Goal: Task Accomplishment & Management: Complete application form

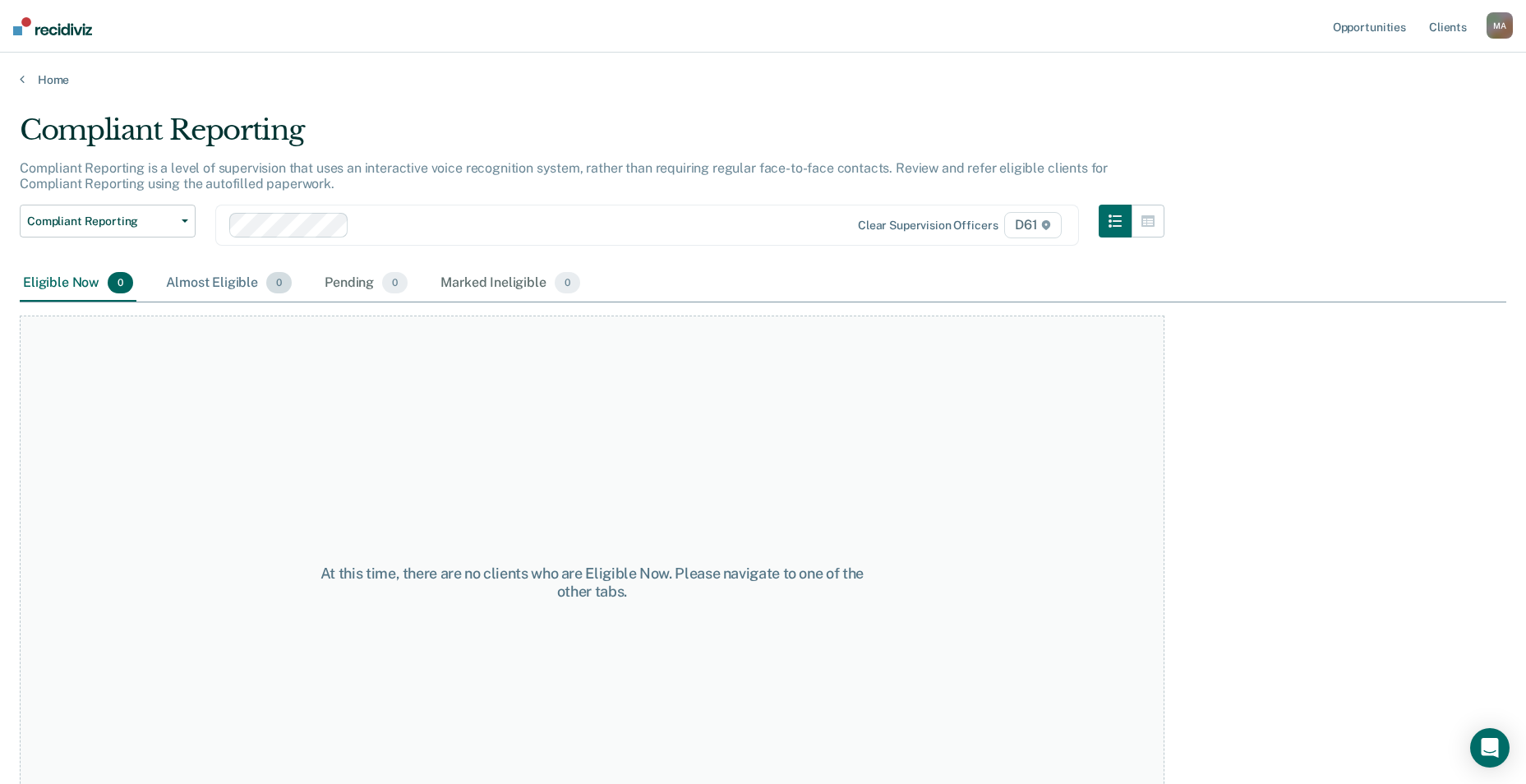
click at [227, 285] on div "Almost Eligible 0" at bounding box center [229, 283] width 133 height 37
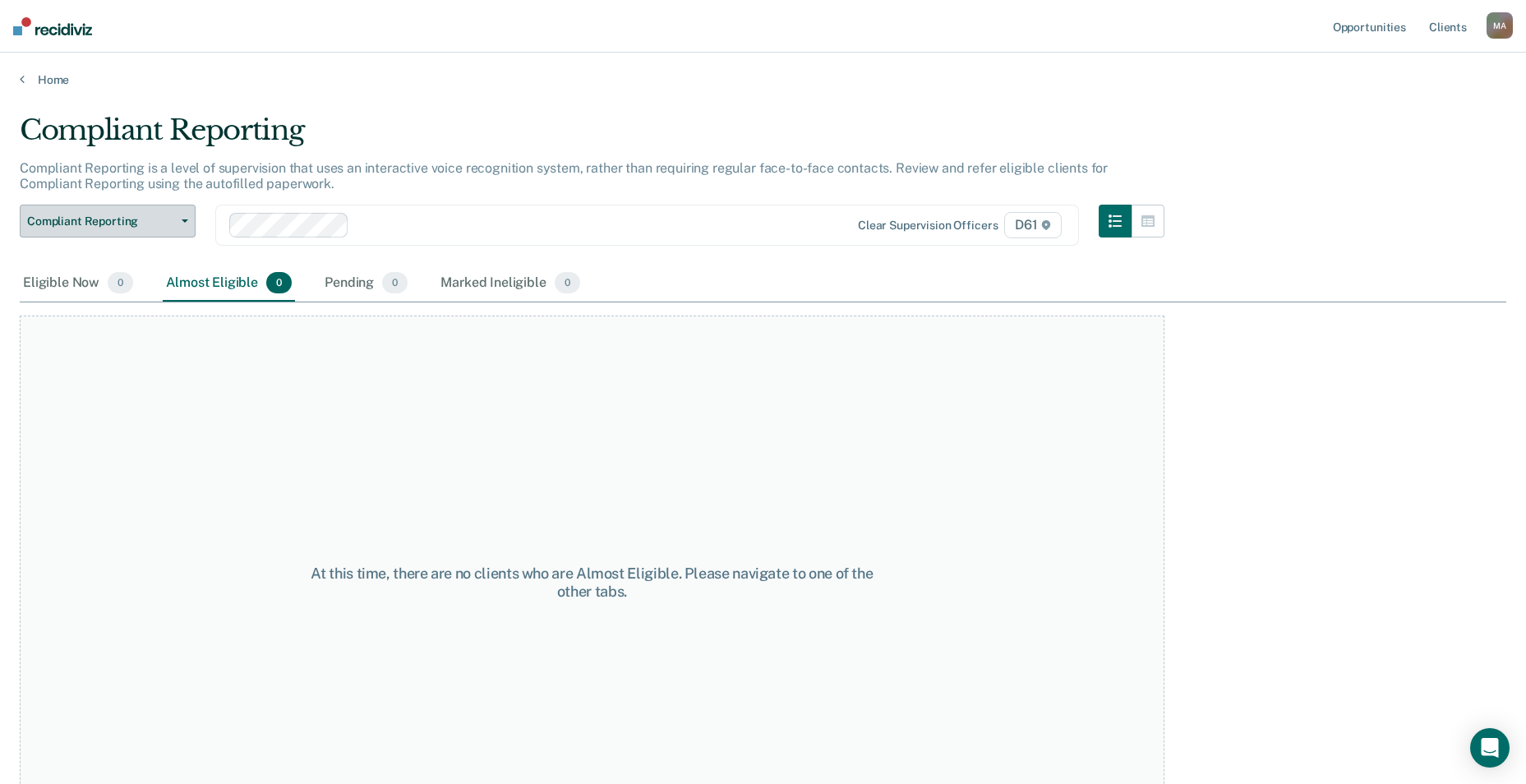
click at [160, 223] on span "Compliant Reporting" at bounding box center [101, 221] width 148 height 14
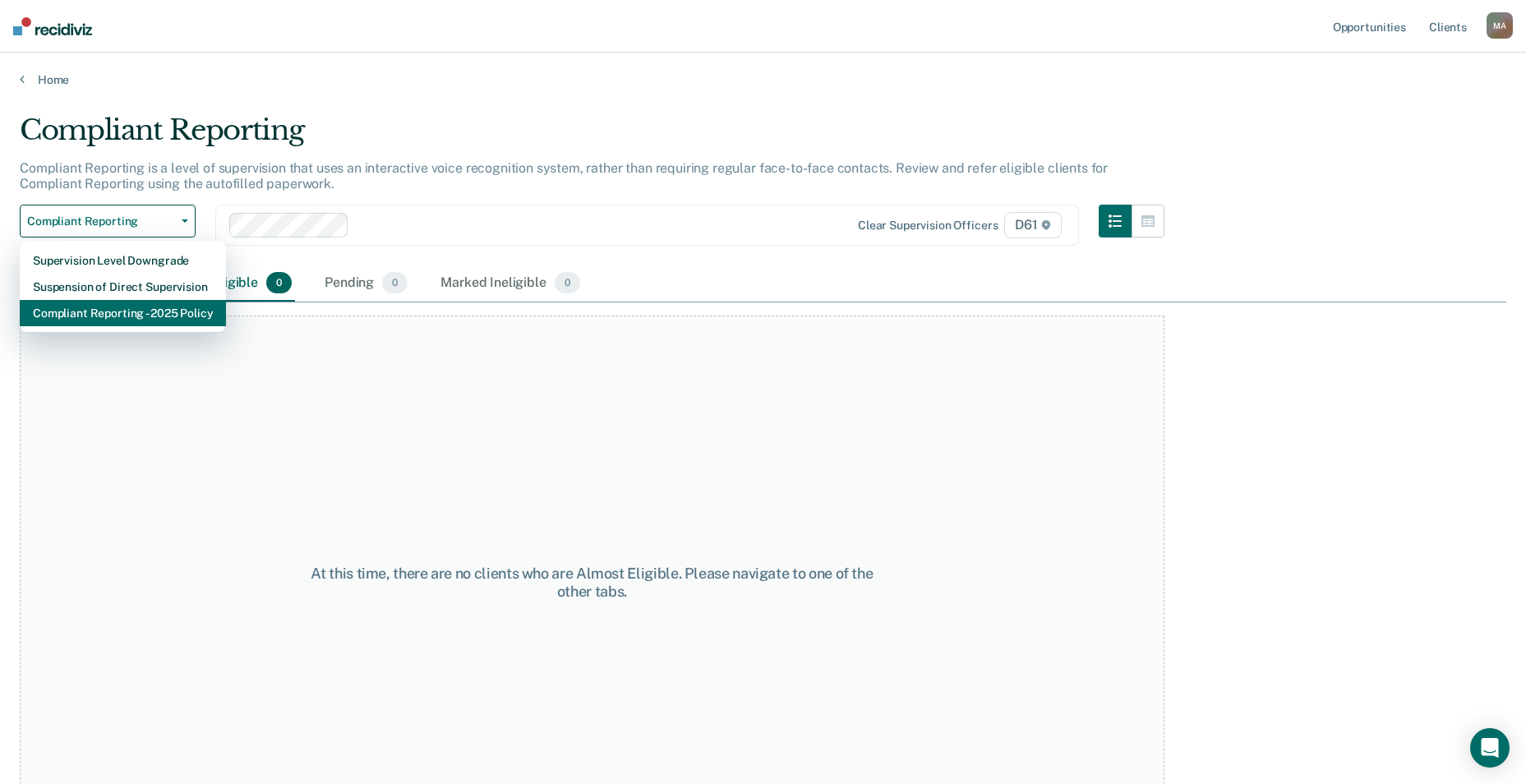
click at [117, 307] on div "Compliant Reporting - 2025 Policy" at bounding box center [122, 312] width 180 height 26
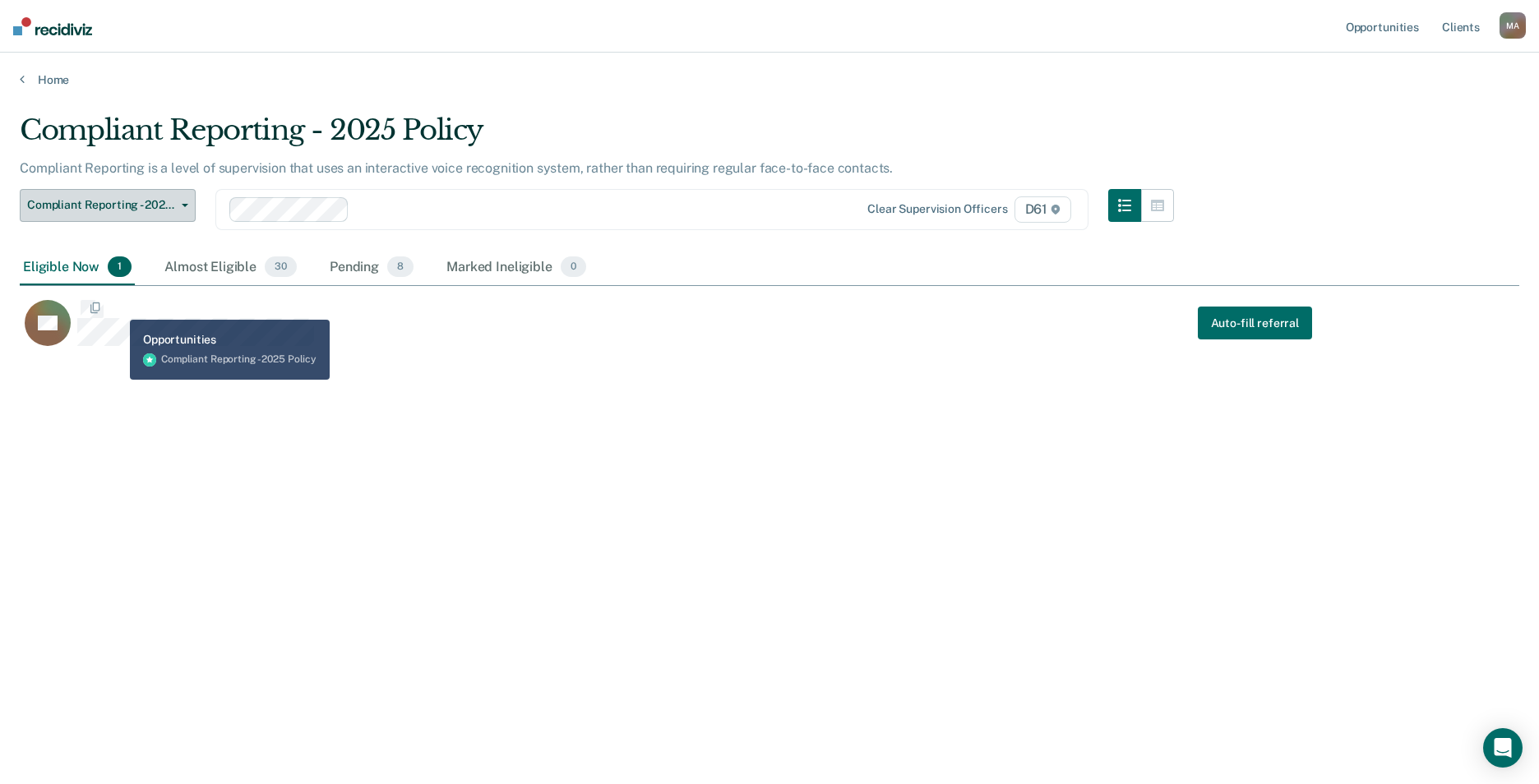
scroll to position [535, 1487]
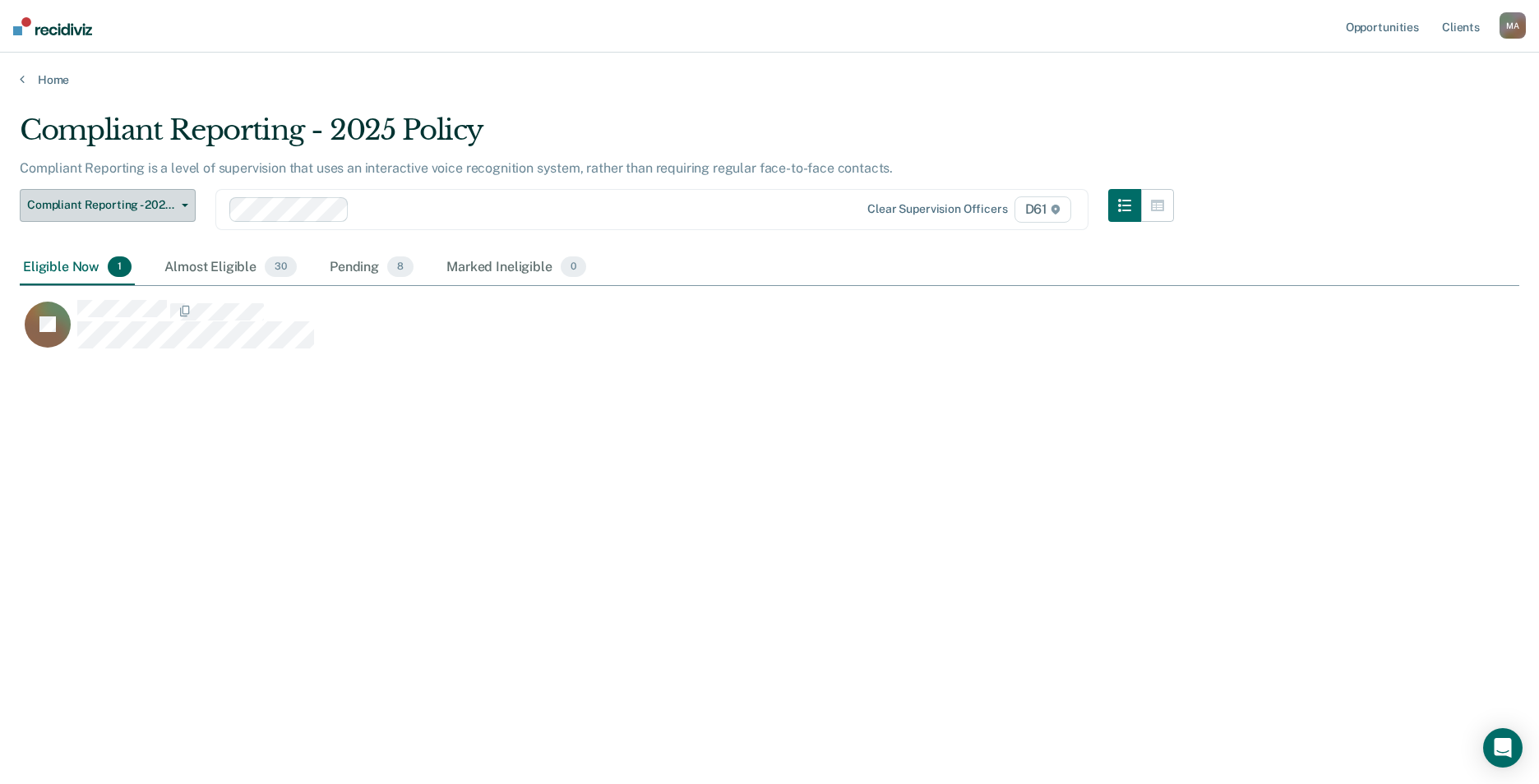
click at [134, 196] on button "Compliant Reporting - 2025 Policy" at bounding box center [108, 206] width 176 height 33
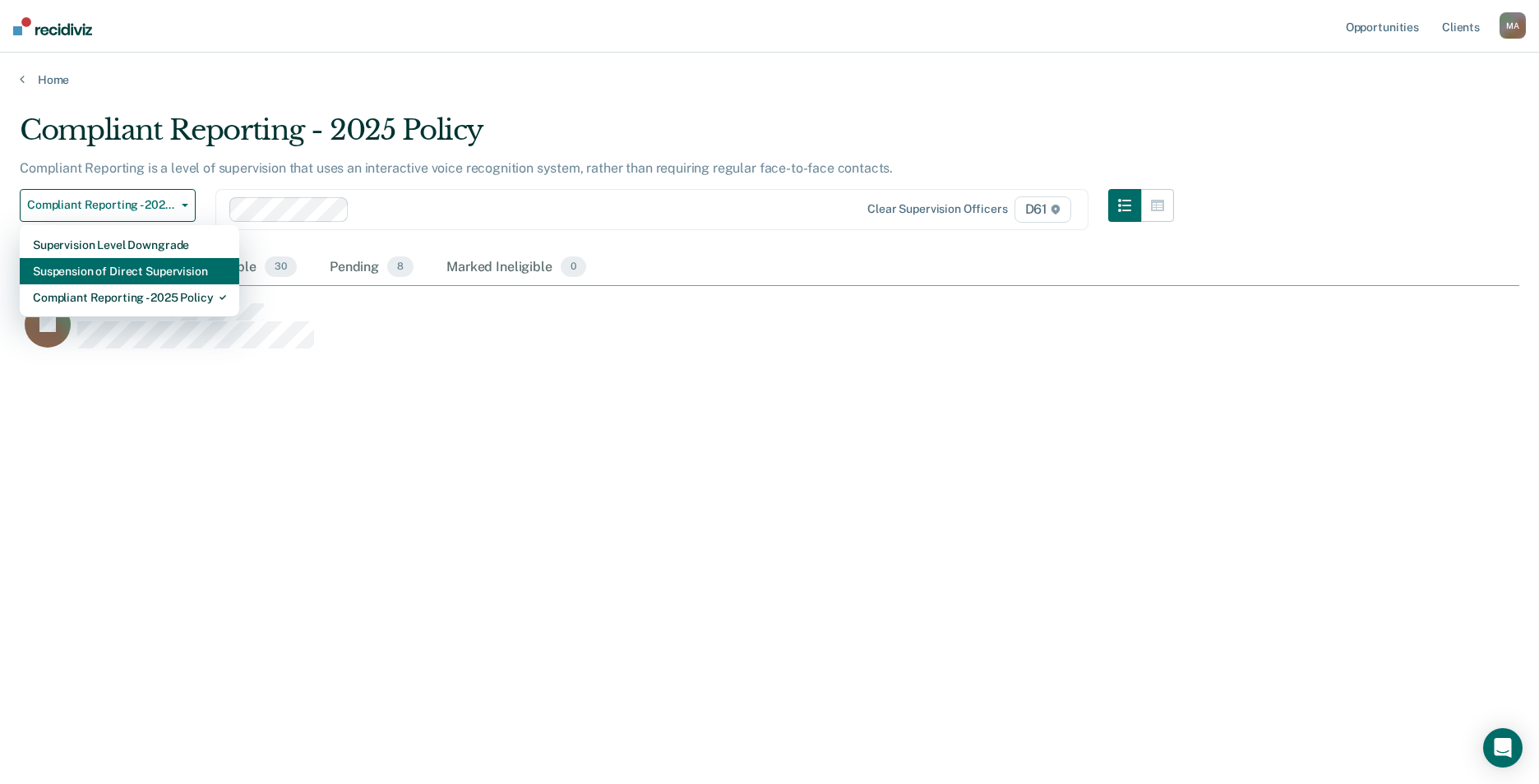
click at [99, 275] on div "Suspension of Direct Supervision" at bounding box center [129, 271] width 193 height 26
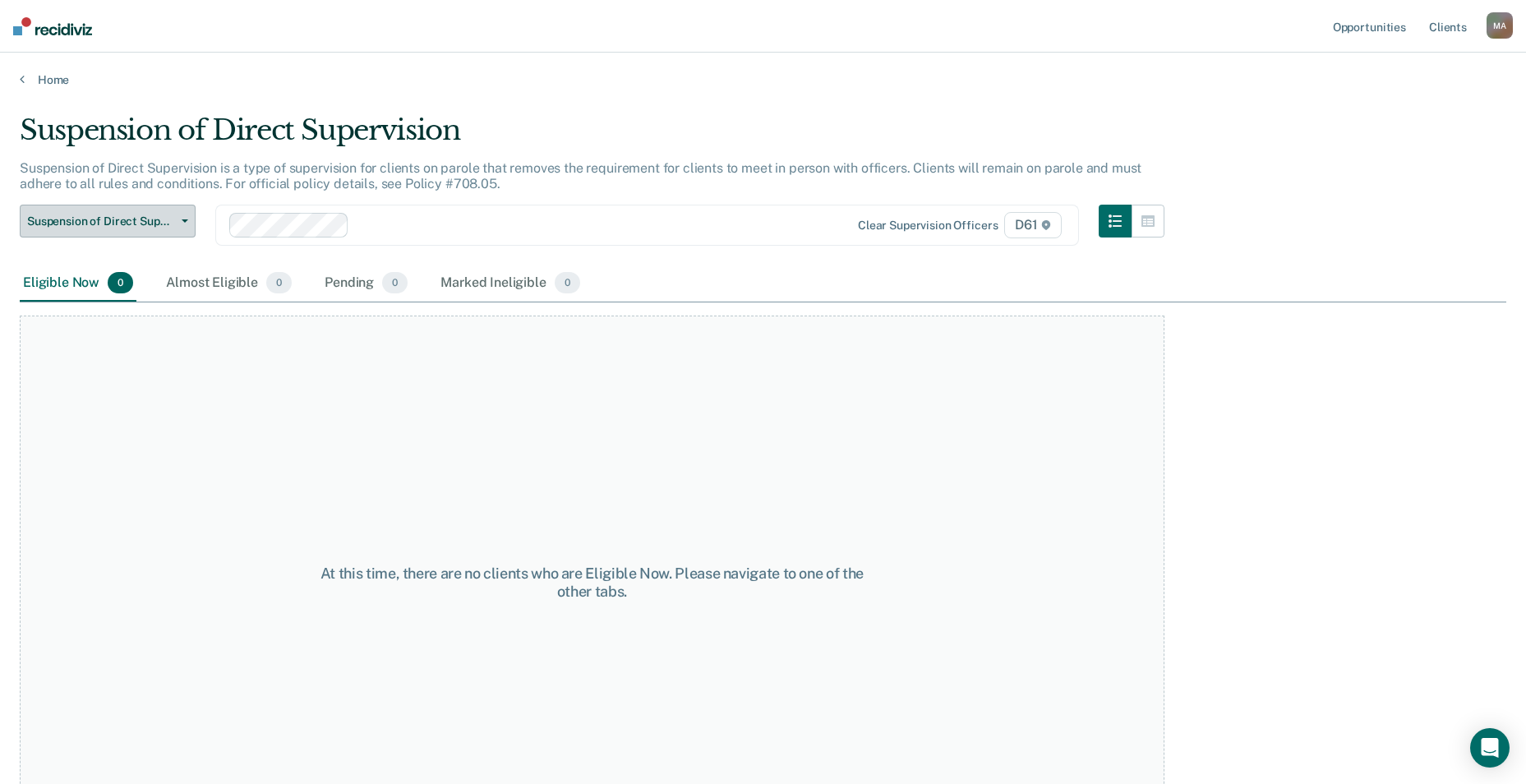
click at [83, 228] on span "Suspension of Direct Supervision" at bounding box center [101, 221] width 148 height 14
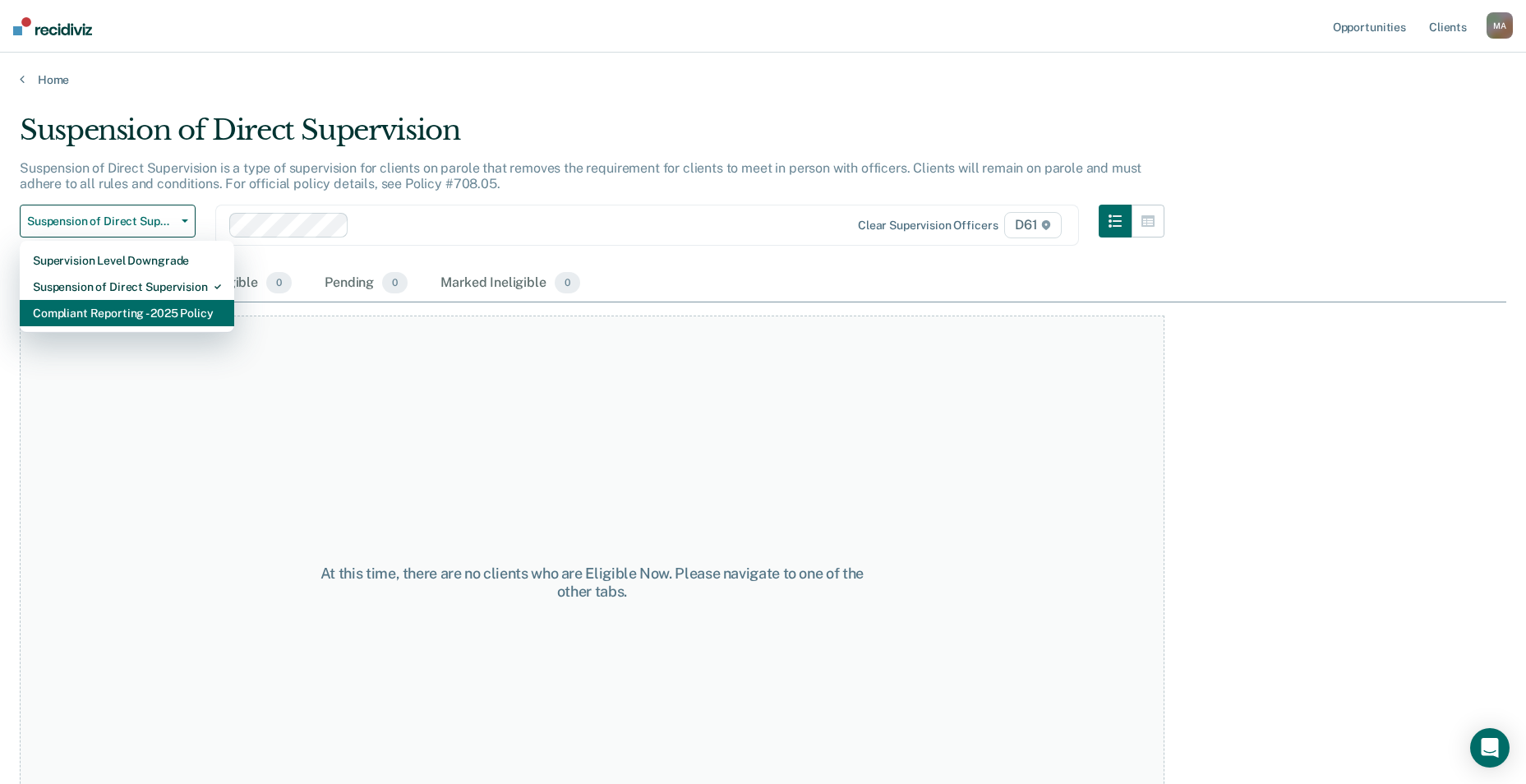
click at [82, 315] on div "Compliant Reporting - 2025 Policy" at bounding box center [127, 312] width 188 height 26
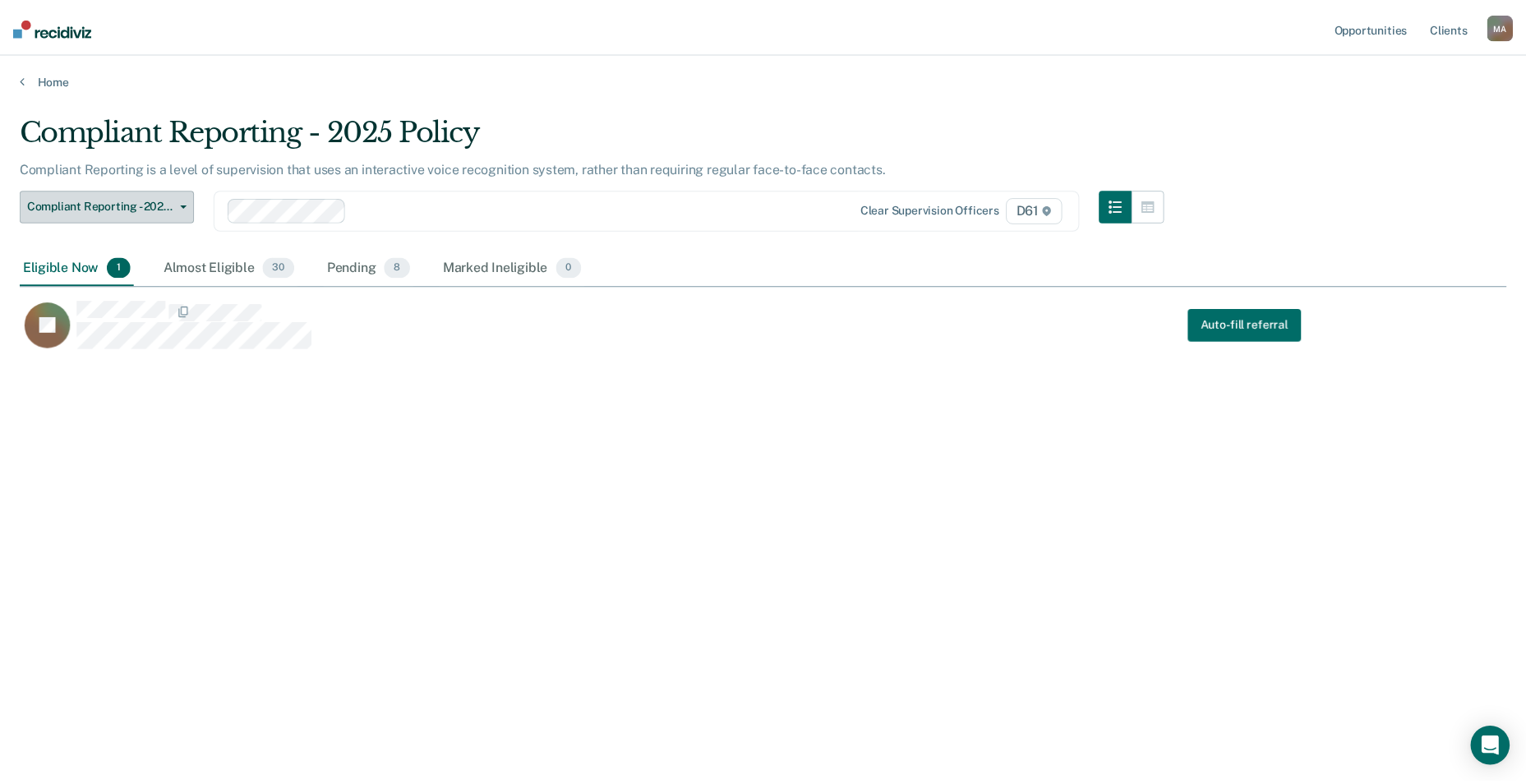
scroll to position [535, 1487]
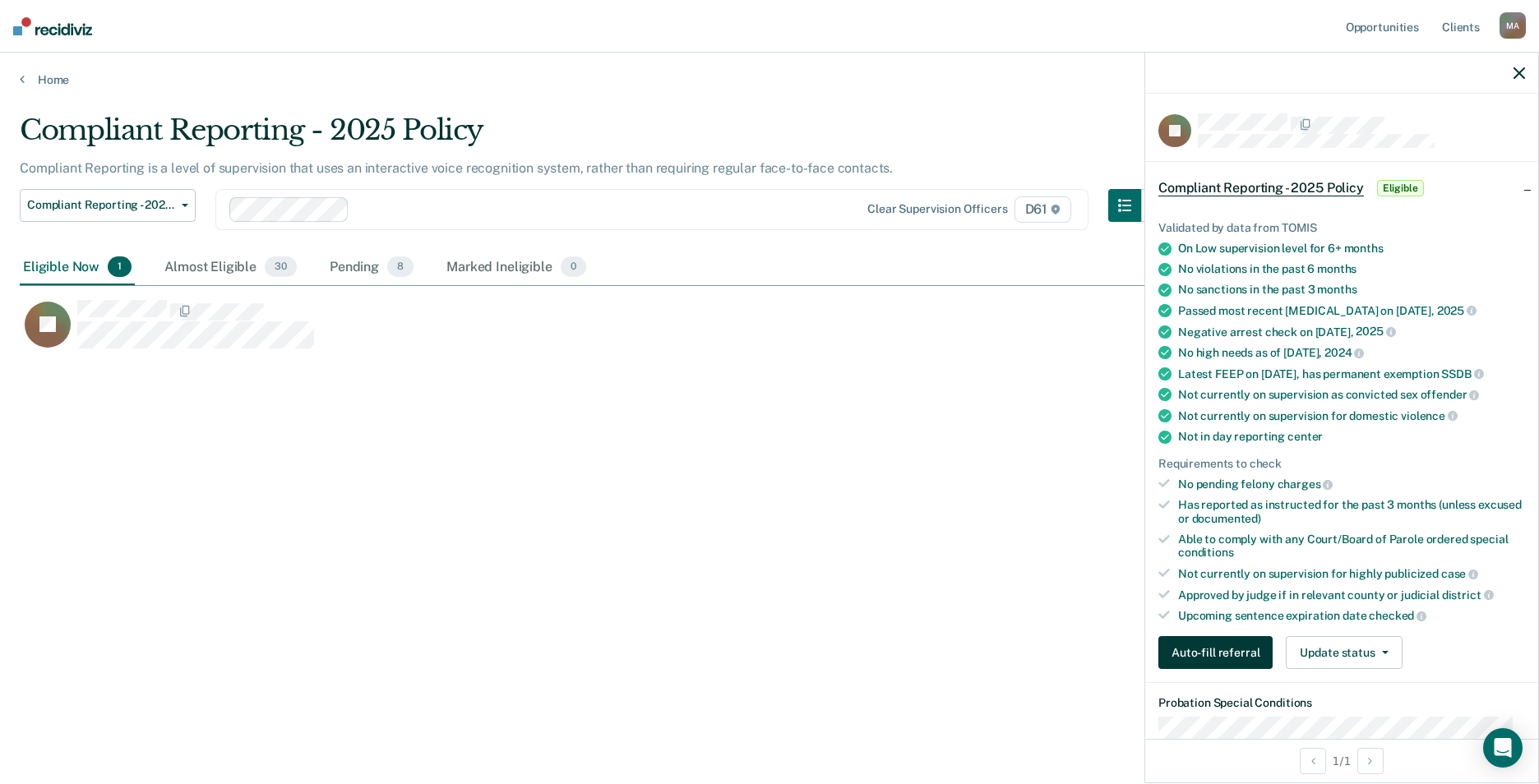
click at [1220, 662] on button "Auto-fill referral" at bounding box center [1215, 652] width 114 height 33
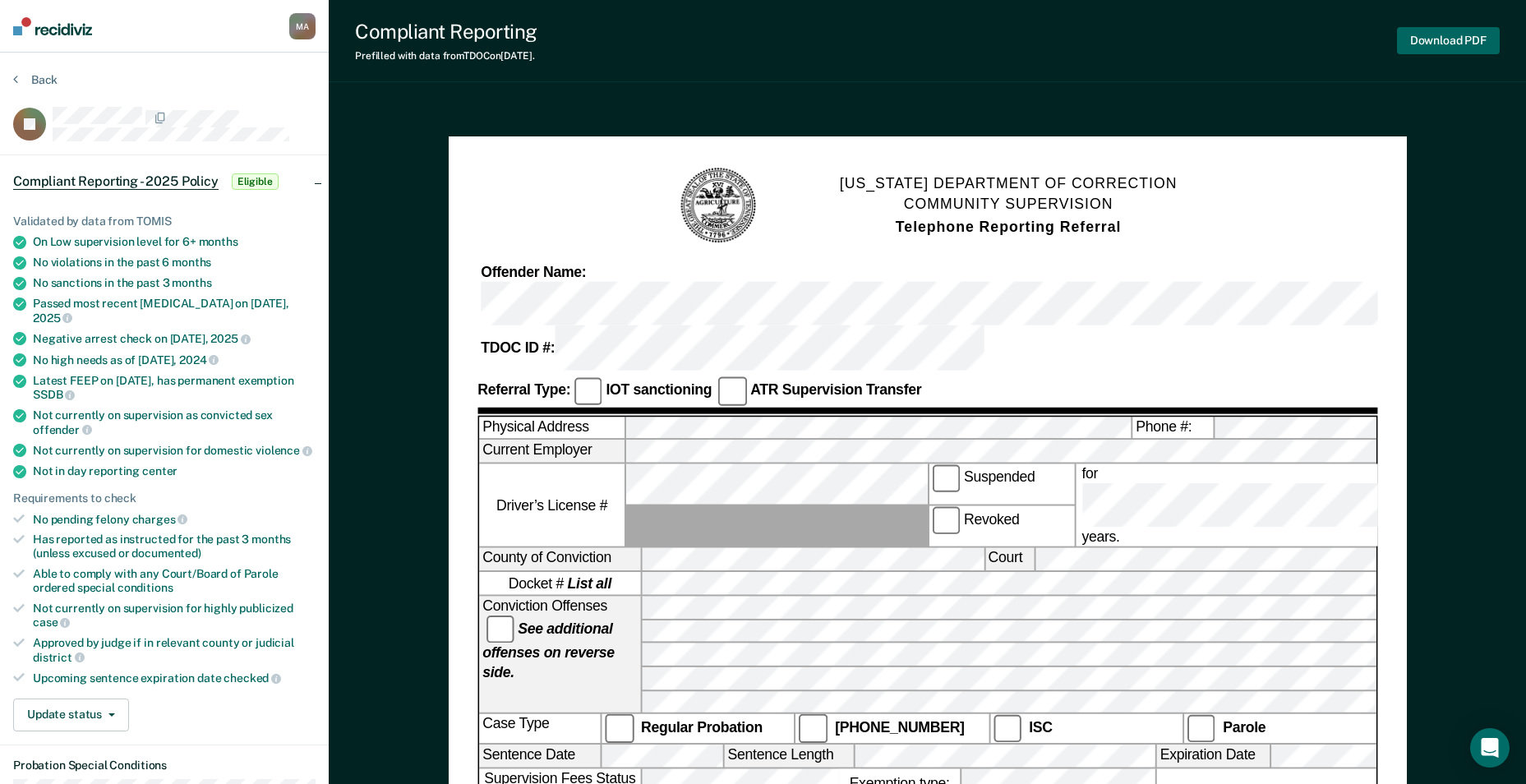
click at [1440, 45] on button "Download PDF" at bounding box center [1448, 40] width 103 height 27
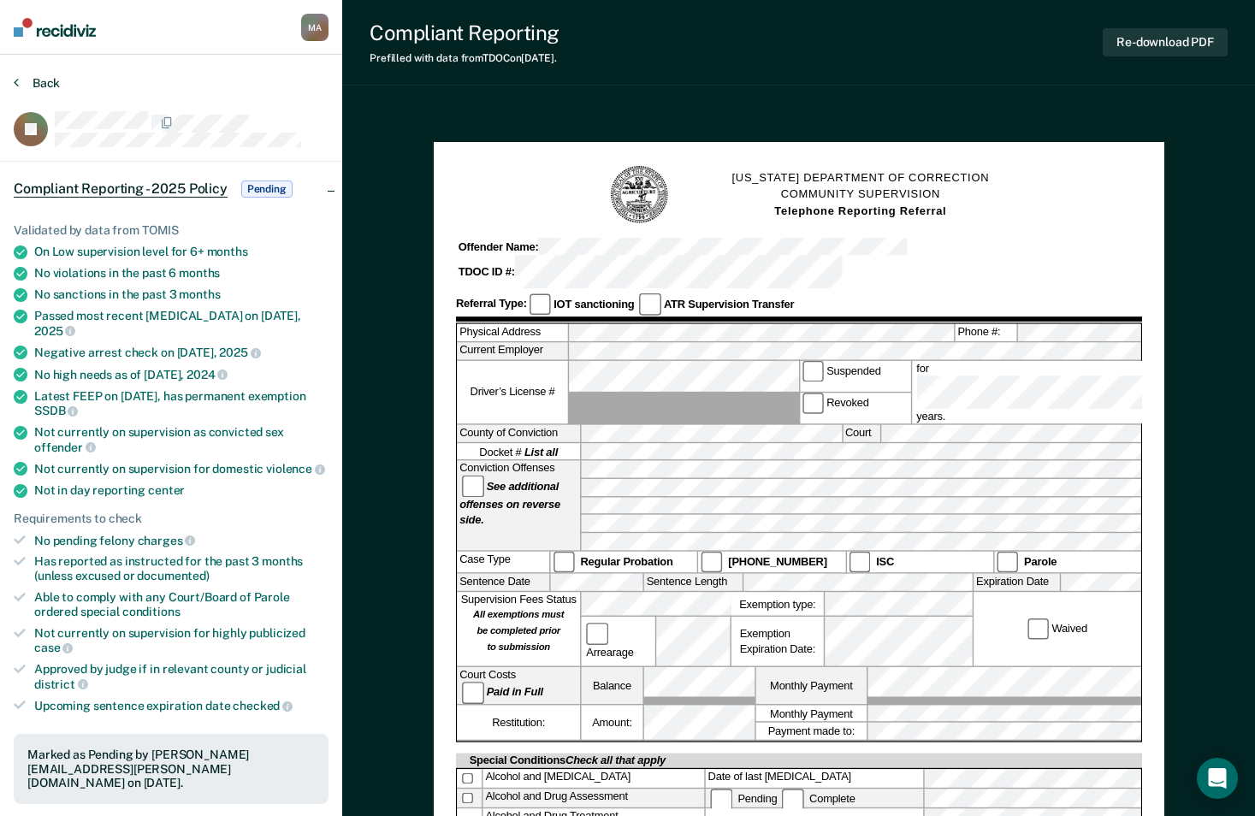
drag, startPoint x: 42, startPoint y: 77, endPoint x: 533, endPoint y: 119, distance: 492.7
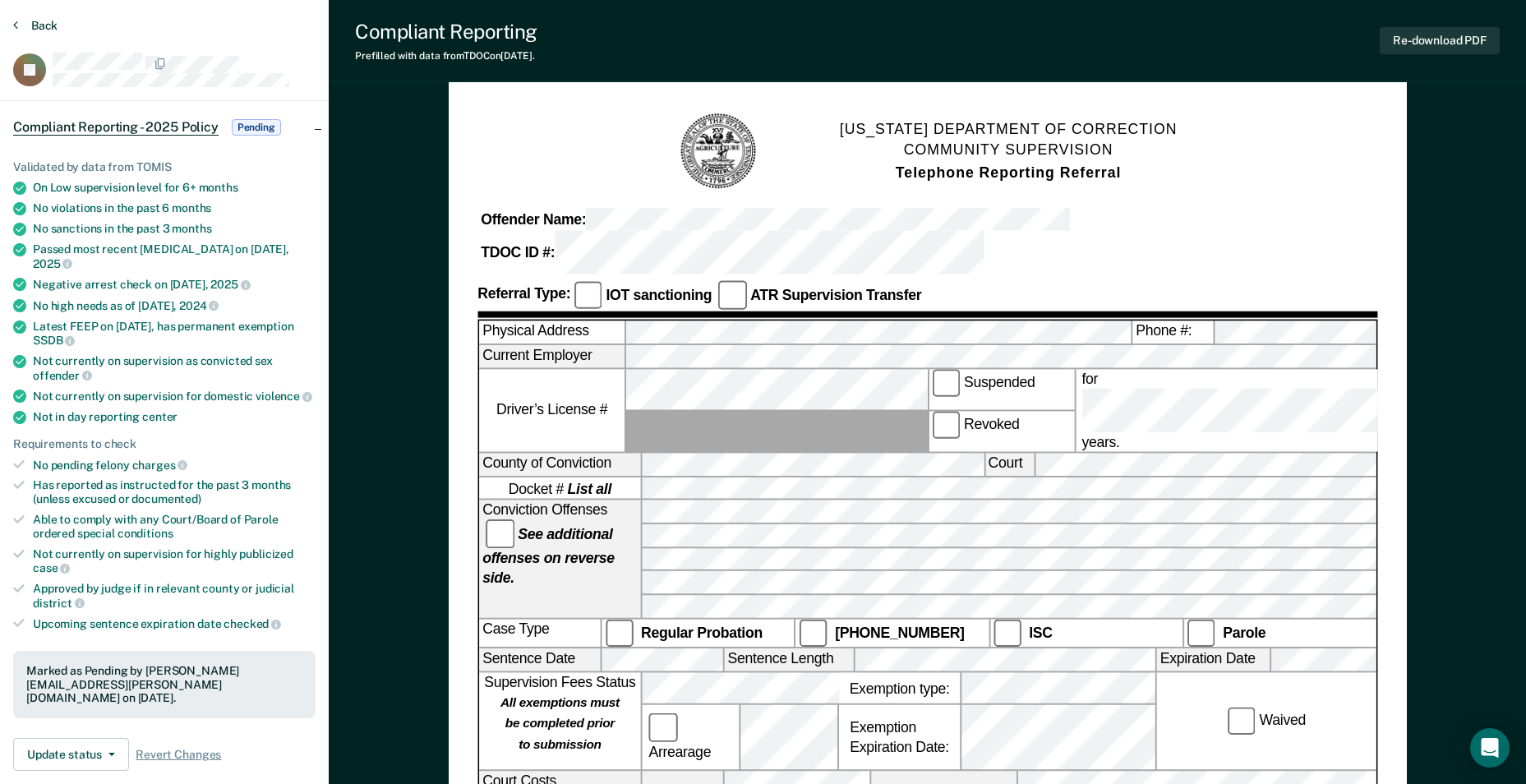
scroll to position [46, 0]
